Goal: Transaction & Acquisition: Subscribe to service/newsletter

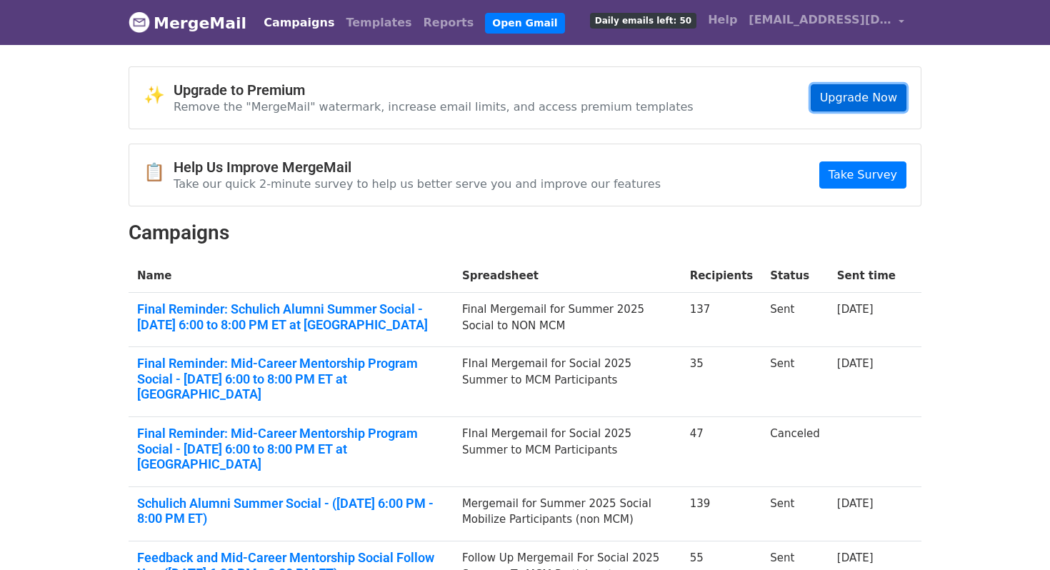
click at [854, 98] on link "Upgrade Now" at bounding box center [859, 97] width 96 height 27
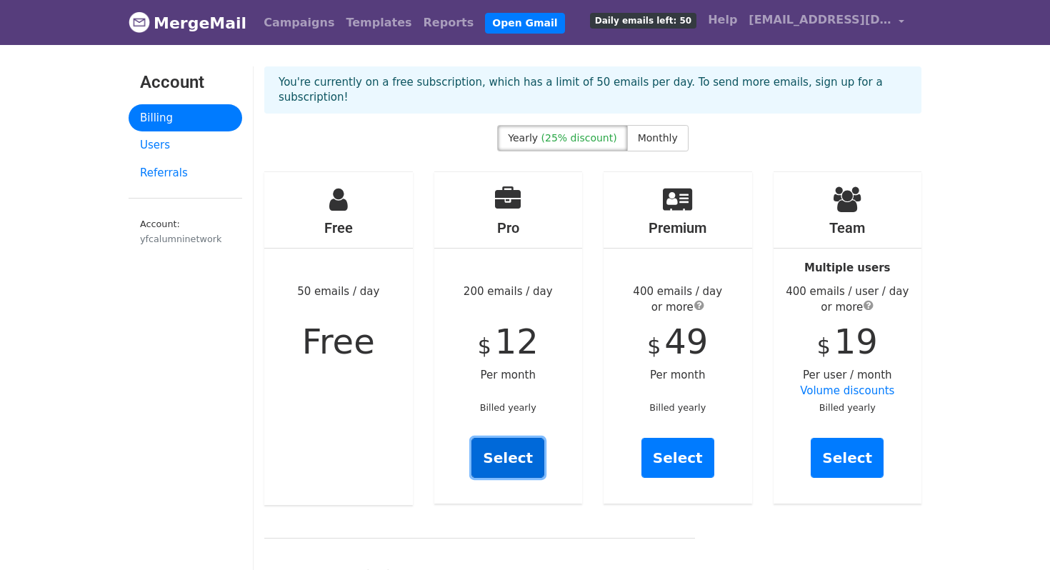
click at [512, 448] on link "Select" at bounding box center [508, 458] width 73 height 40
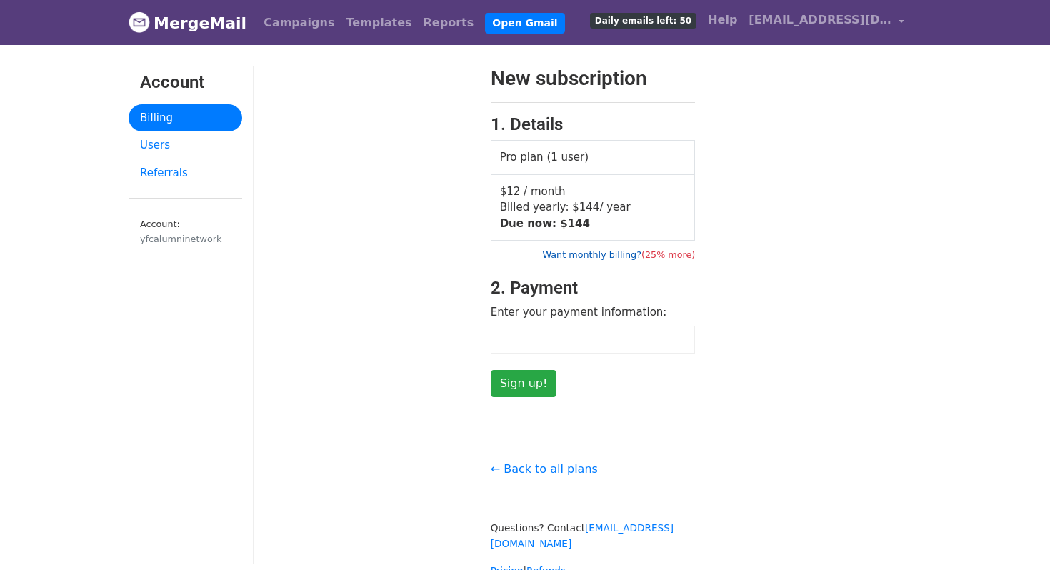
click at [597, 255] on link "Want monthly billing? (25% more)" at bounding box center [618, 254] width 153 height 11
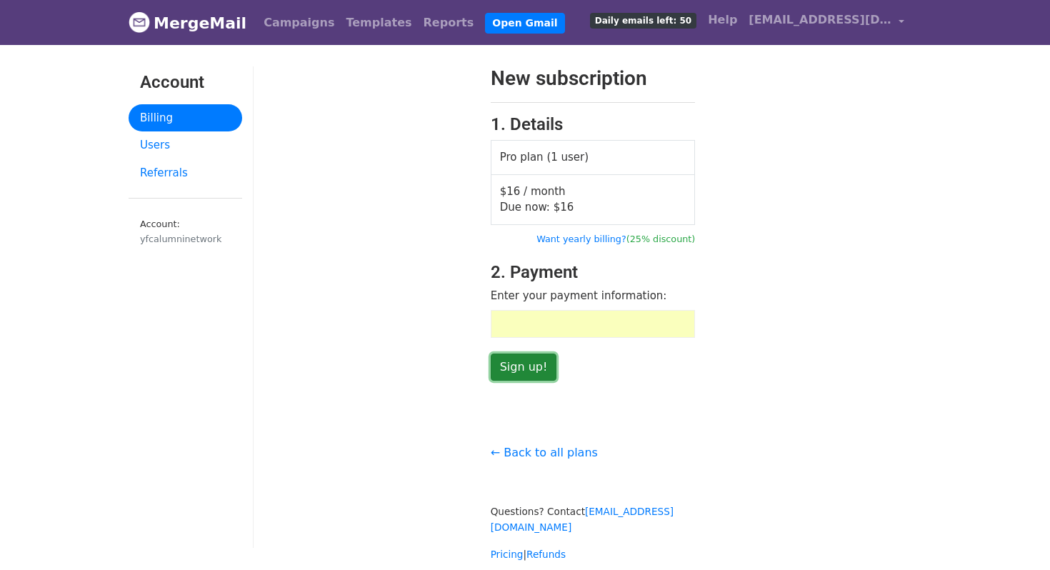
click at [524, 371] on input "Sign up!" at bounding box center [524, 367] width 66 height 27
